Goal: Task Accomplishment & Management: Manage account settings

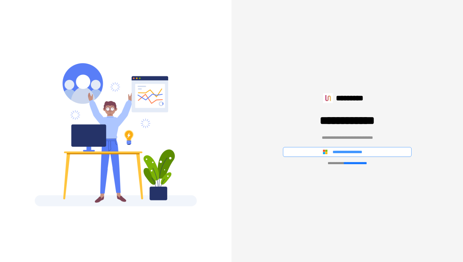
click at [345, 154] on span "**********" at bounding box center [352, 152] width 40 height 7
click at [356, 156] on button "**********" at bounding box center [347, 152] width 129 height 10
